Goal: Entertainment & Leisure: Consume media (video, audio)

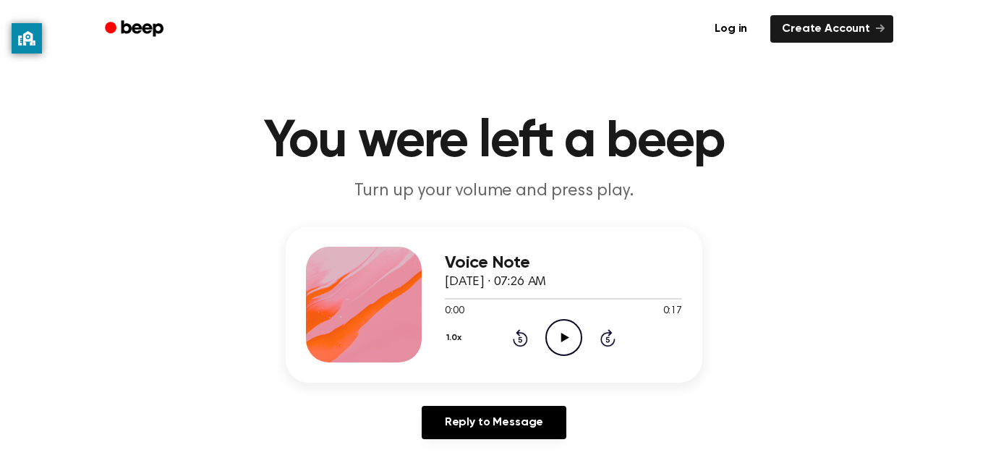
click at [554, 333] on icon "Play Audio" at bounding box center [563, 337] width 37 height 37
click at [563, 342] on icon "Play Audio" at bounding box center [563, 337] width 37 height 37
click at [563, 333] on icon "Play Audio" at bounding box center [563, 337] width 37 height 37
click at [570, 333] on icon "Play Audio" at bounding box center [563, 337] width 37 height 37
click at [546, 278] on span "September 7, 2023 · 07:35 AM" at bounding box center [495, 281] width 101 height 13
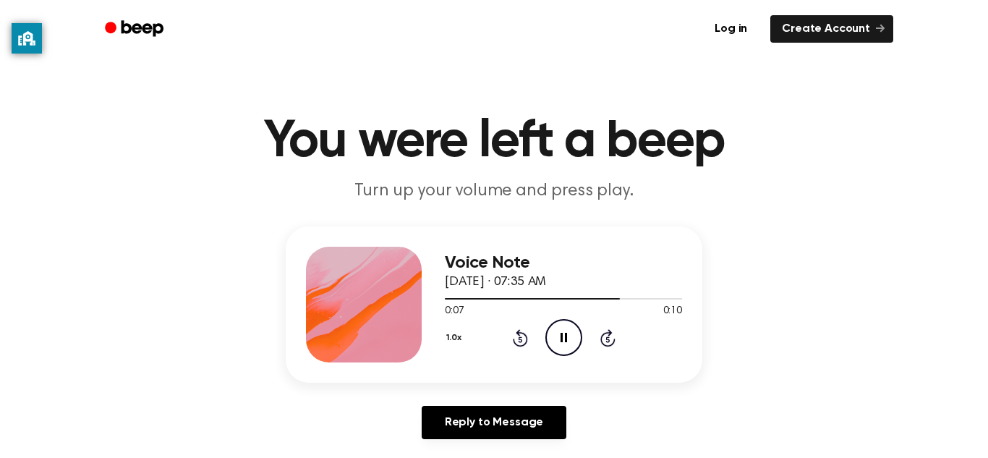
click at [520, 339] on icon at bounding box center [520, 339] width 4 height 6
click at [552, 333] on icon "Play Audio" at bounding box center [563, 337] width 37 height 37
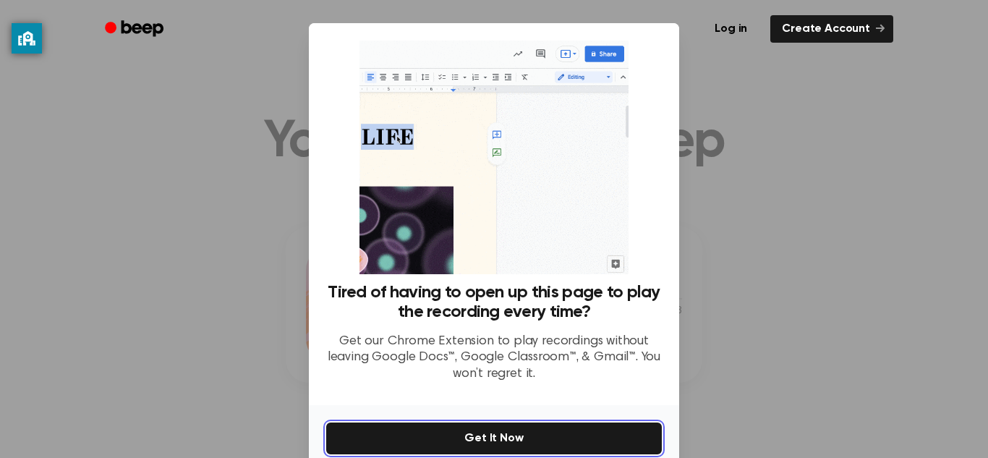
click at [409, 440] on button "Get It Now" at bounding box center [493, 438] width 335 height 32
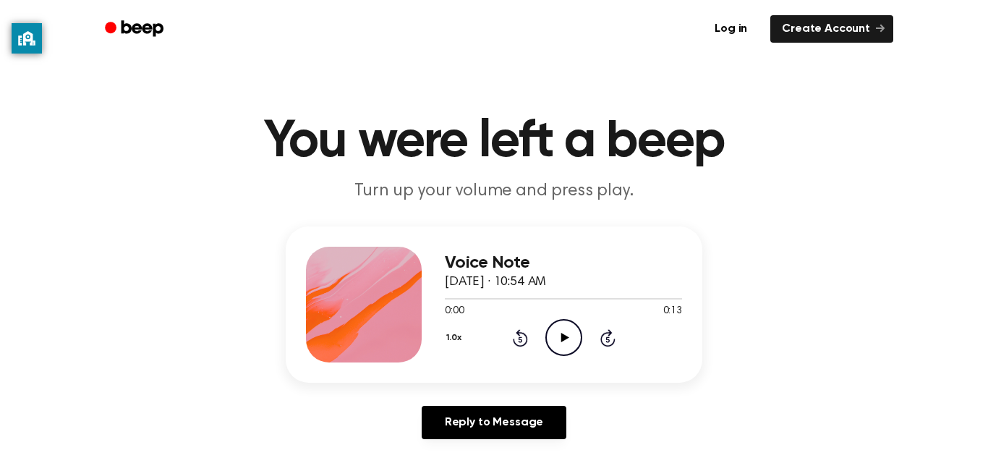
click at [562, 340] on icon at bounding box center [564, 337] width 8 height 9
click at [520, 341] on icon "Rewind 5 seconds" at bounding box center [520, 337] width 16 height 19
click at [514, 333] on icon "Rewind 5 seconds" at bounding box center [520, 337] width 16 height 19
click at [519, 332] on icon at bounding box center [520, 337] width 15 height 17
click at [557, 328] on icon "Play Audio" at bounding box center [563, 337] width 37 height 37
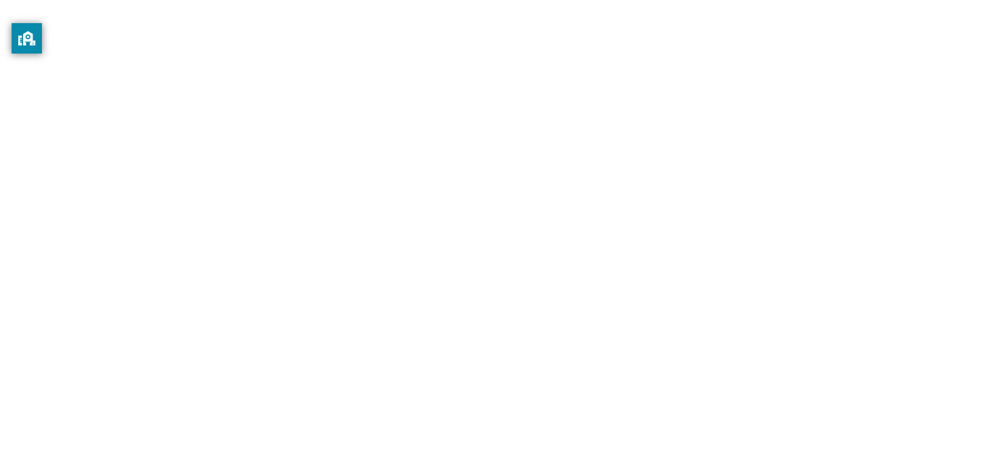
click at [431, 0] on html "Information on this screen can be visible to the school to help keep you secure…" at bounding box center [494, 0] width 988 height 0
click at [531, 0] on html "Information on this screen can be visible to the school to help keep you secure…" at bounding box center [494, 0] width 988 height 0
click at [470, 0] on html "Information on this screen can be visible to the school to help keep you secure…" at bounding box center [494, 0] width 988 height 0
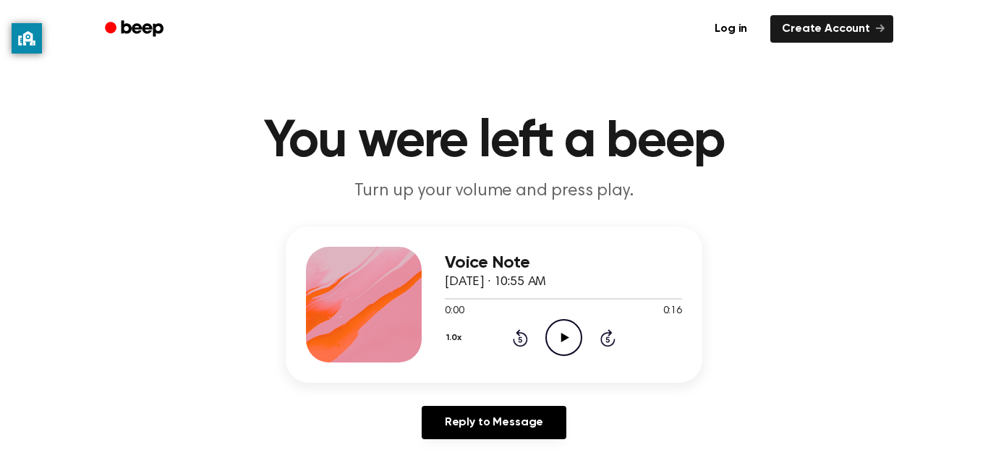
click at [549, 352] on icon "Play Audio" at bounding box center [563, 337] width 37 height 37
click at [520, 339] on icon at bounding box center [520, 339] width 4 height 6
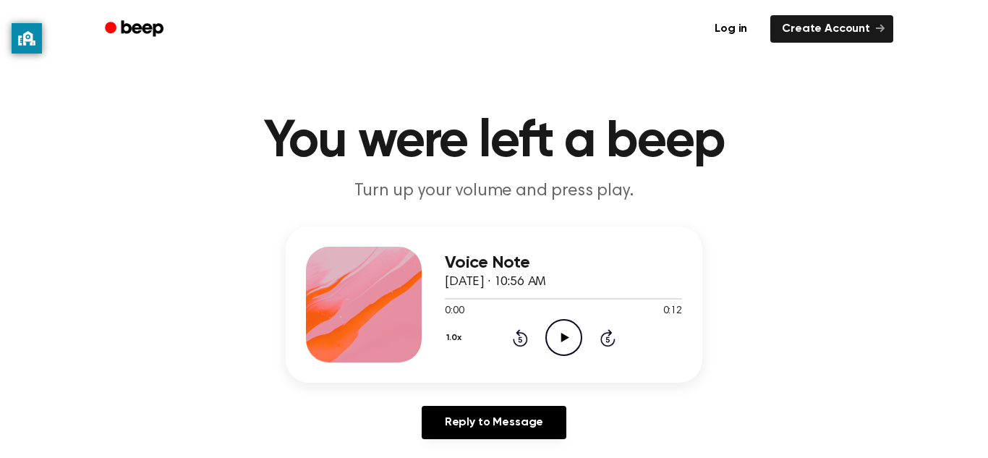
click at [571, 344] on icon "Play Audio" at bounding box center [563, 337] width 37 height 37
click at [552, 334] on icon "Play Audio" at bounding box center [563, 337] width 37 height 37
click at [520, 339] on icon at bounding box center [520, 339] width 4 height 6
click at [573, 346] on icon "Play Audio" at bounding box center [563, 337] width 37 height 37
click at [520, 339] on icon at bounding box center [520, 339] width 4 height 6
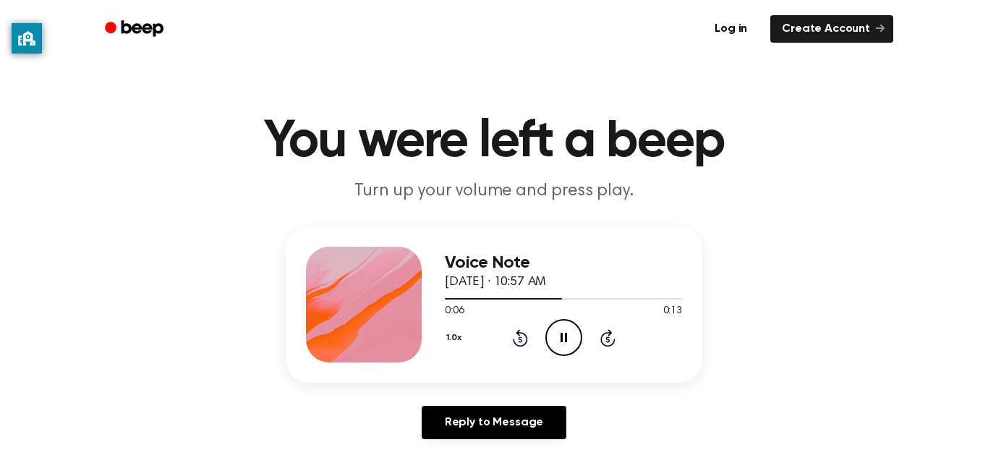
click at [568, 341] on icon "Pause Audio" at bounding box center [563, 337] width 37 height 37
click at [574, 333] on icon "Play Audio" at bounding box center [563, 337] width 37 height 37
click at [520, 339] on icon at bounding box center [520, 339] width 4 height 6
click at [571, 338] on icon "Play Audio" at bounding box center [563, 337] width 37 height 37
